Goal: Check status

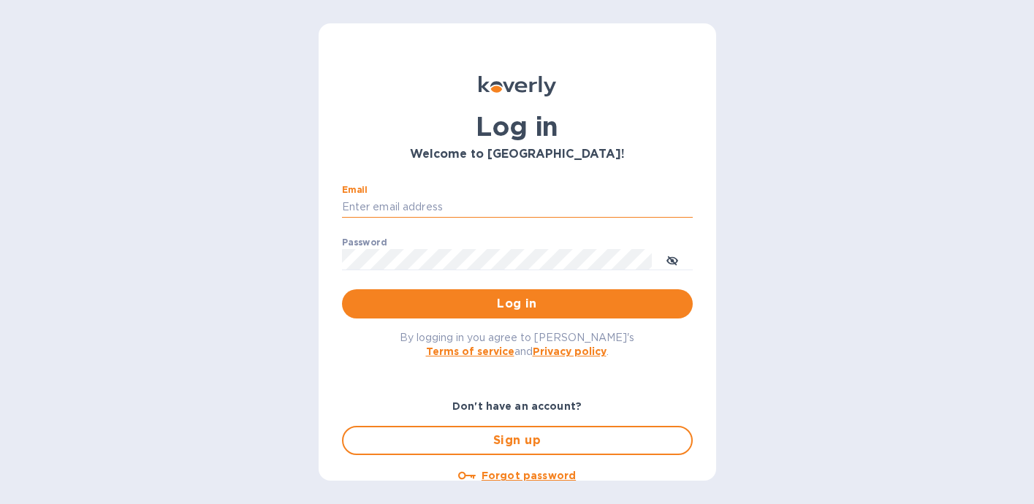
click at [479, 206] on input "Email" at bounding box center [517, 208] width 351 height 22
click at [0, 504] on com-1password-button at bounding box center [0, 504] width 0 height 0
type input "[PERSON_NAME][EMAIL_ADDRESS][PERSON_NAME][DOMAIN_NAME]"
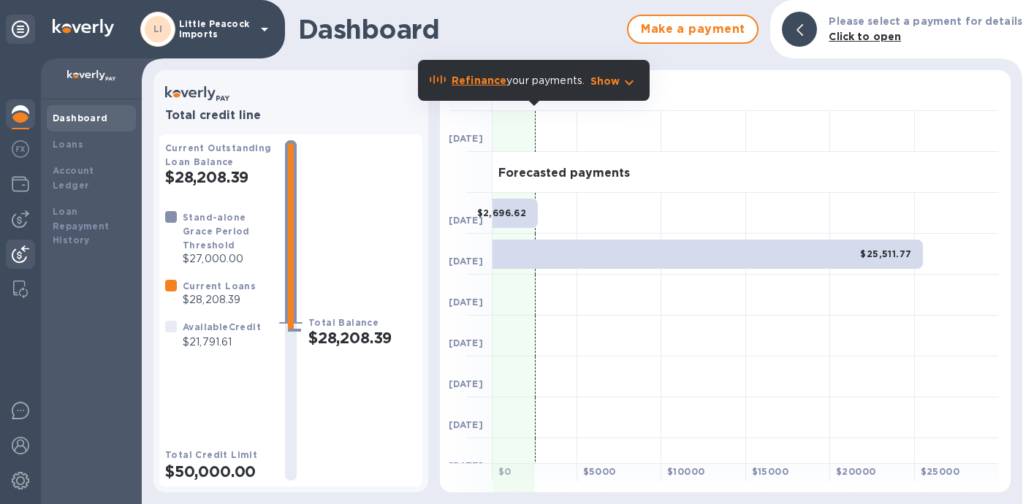
click at [18, 257] on img at bounding box center [21, 255] width 18 height 18
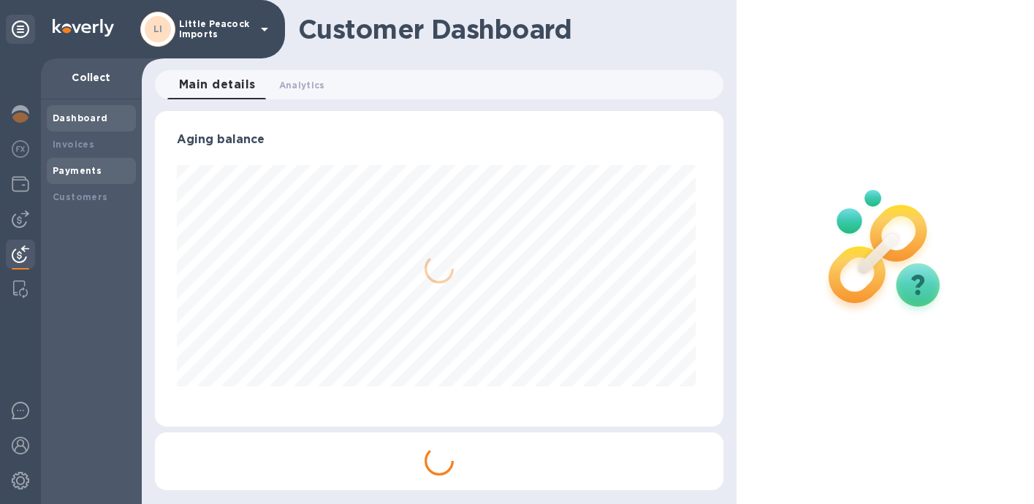
scroll to position [316, 563]
click at [77, 170] on b "Payments" at bounding box center [77, 170] width 49 height 11
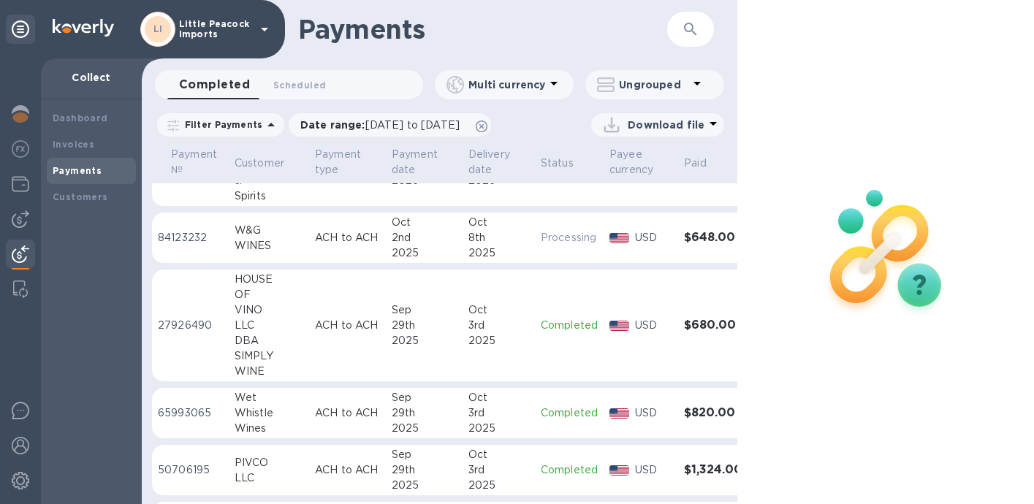
scroll to position [58, 0]
